Goal: Transaction & Acquisition: Purchase product/service

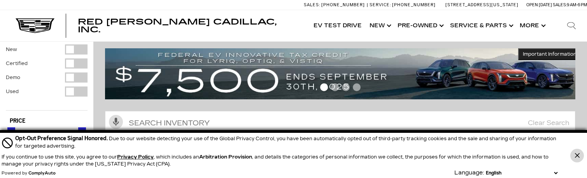
click at [574, 156] on button "Close Button" at bounding box center [577, 156] width 14 height 14
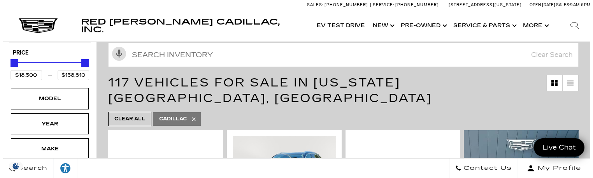
scroll to position [117, 0]
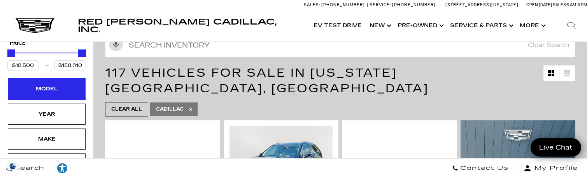
click at [70, 78] on div "Model" at bounding box center [47, 88] width 78 height 21
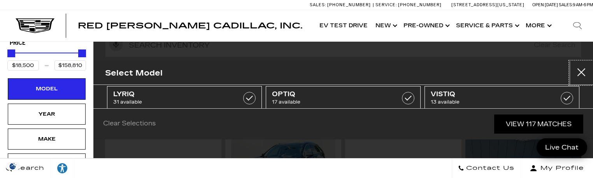
scroll to position [78, 0]
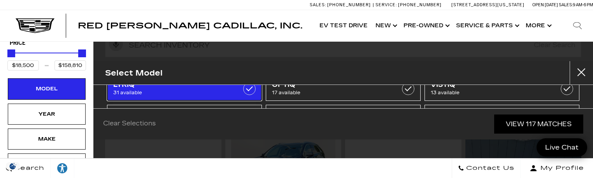
click at [213, 89] on span "31 available" at bounding box center [173, 93] width 121 height 8
type input "$65,440"
type input "$91,110"
checkbox input "true"
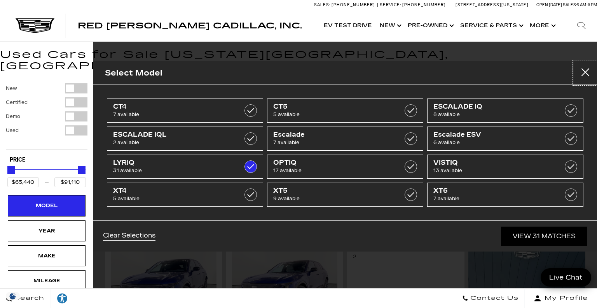
click at [587, 68] on button "Close" at bounding box center [585, 72] width 23 height 23
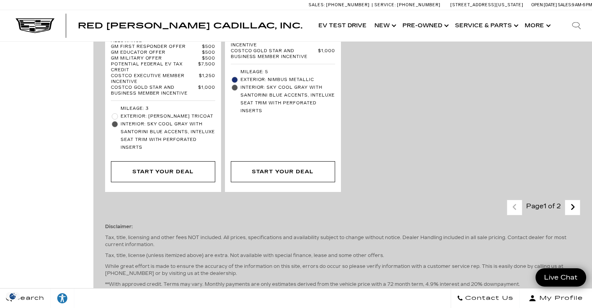
scroll to position [2295, 0]
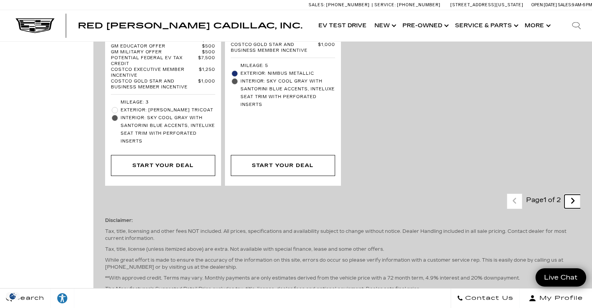
click at [575, 177] on icon "next page" at bounding box center [572, 200] width 5 height 12
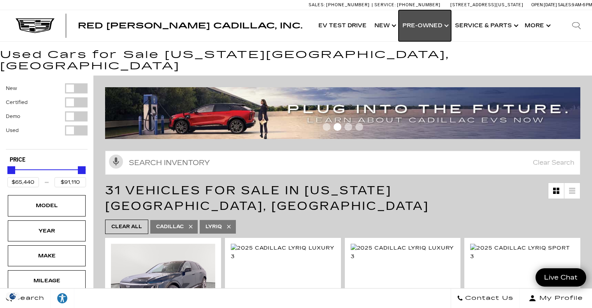
click at [439, 28] on link "Show Pre-Owned" at bounding box center [424, 25] width 53 height 31
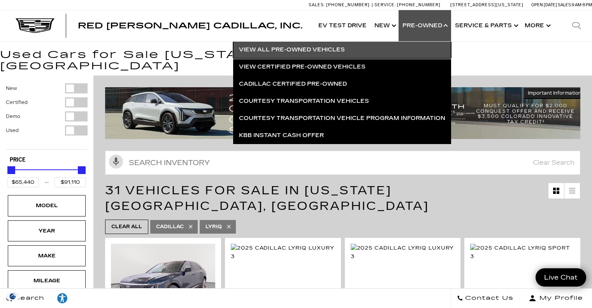
click at [376, 51] on link "View All Pre-Owned Vehicles" at bounding box center [342, 49] width 218 height 17
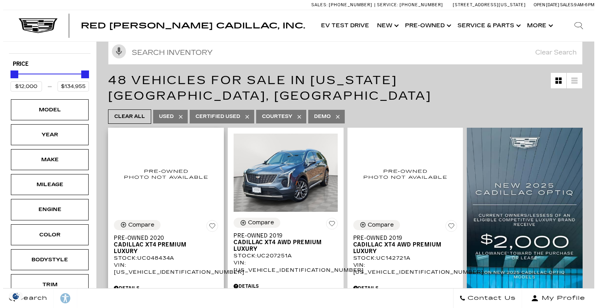
scroll to position [78, 0]
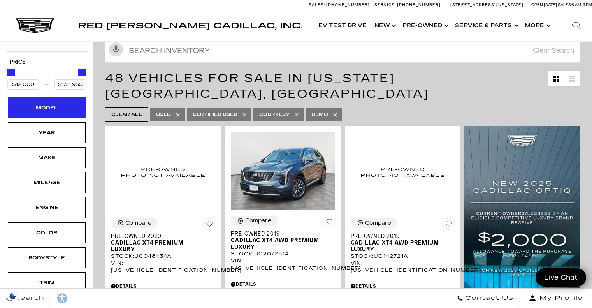
click at [60, 112] on div "Model" at bounding box center [47, 107] width 78 height 21
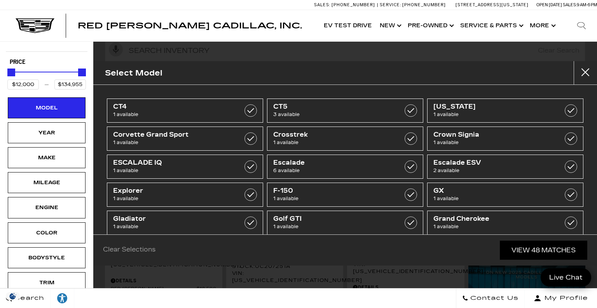
scroll to position [39, 0]
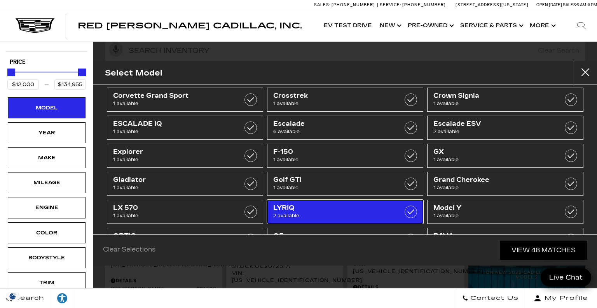
click at [379, 207] on span "LYRIQ" at bounding box center [334, 208] width 123 height 8
type input "$65,440"
type input "$67,690"
checkbox input "true"
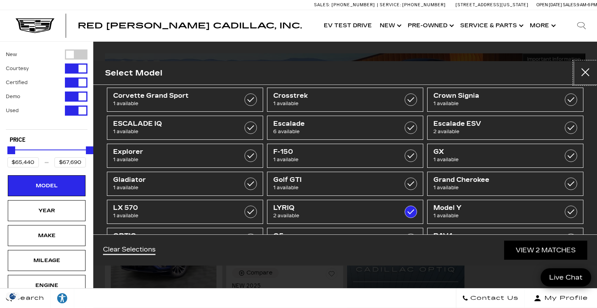
click at [590, 74] on button "close" at bounding box center [585, 72] width 23 height 23
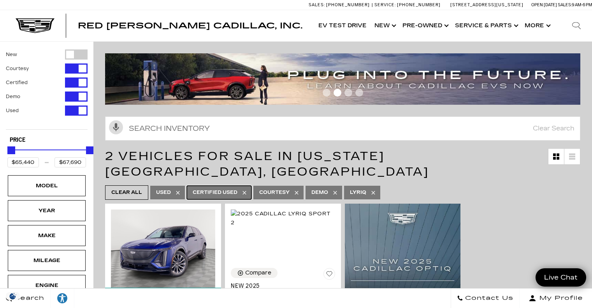
click at [231, 187] on span "Certified Used" at bounding box center [215, 192] width 45 height 10
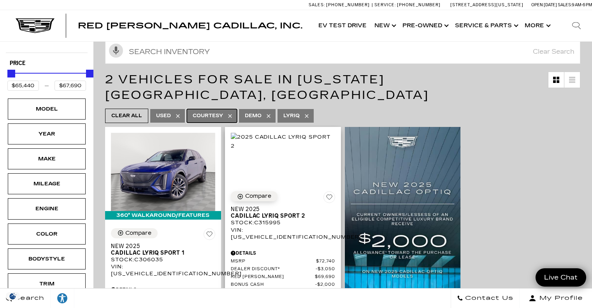
scroll to position [78, 0]
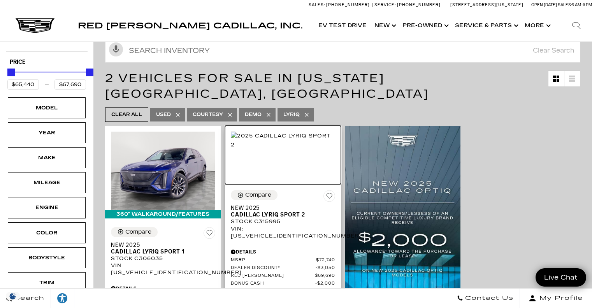
click at [284, 149] on img at bounding box center [283, 139] width 104 height 17
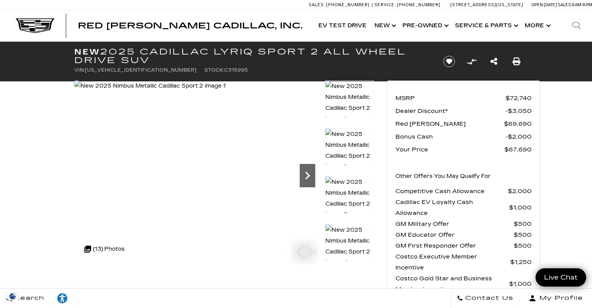
click at [311, 174] on icon "Next" at bounding box center [307, 176] width 16 height 16
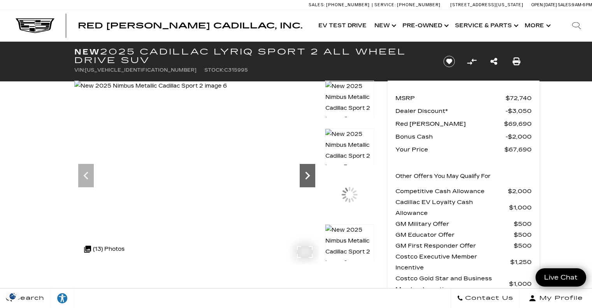
click at [311, 174] on icon "Next" at bounding box center [307, 176] width 16 height 16
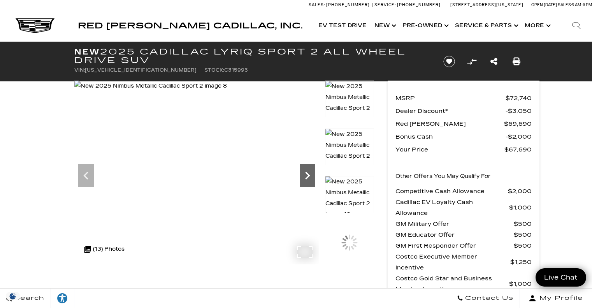
click at [311, 174] on icon "Next" at bounding box center [307, 176] width 16 height 16
